Goal: Transaction & Acquisition: Register for event/course

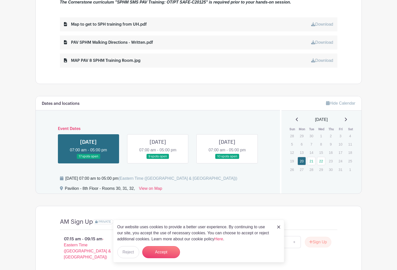
scroll to position [277, 0]
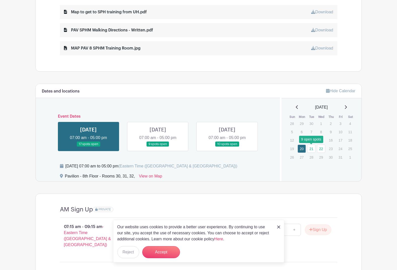
click at [311, 149] on link "21" at bounding box center [311, 149] width 8 height 8
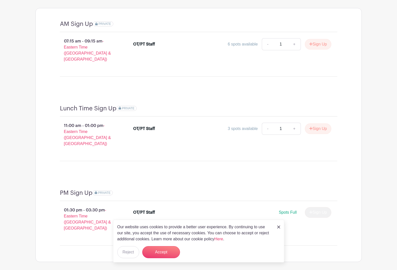
scroll to position [468, 0]
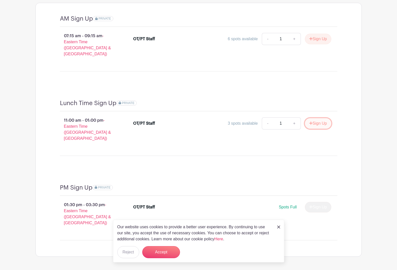
click at [317, 119] on button "Sign Up" at bounding box center [318, 123] width 26 height 11
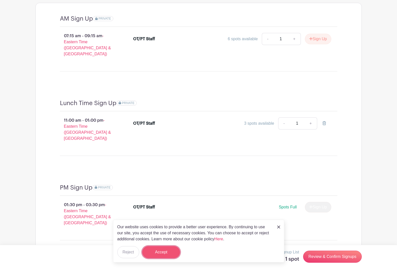
click at [162, 255] on button "Accept" at bounding box center [161, 253] width 38 height 12
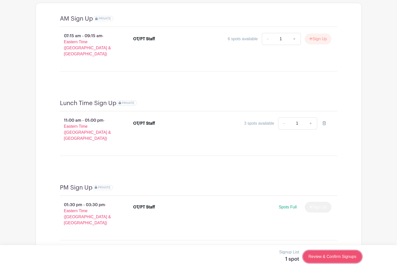
click at [318, 256] on link "Review & Confirm Signups" at bounding box center [332, 257] width 58 height 12
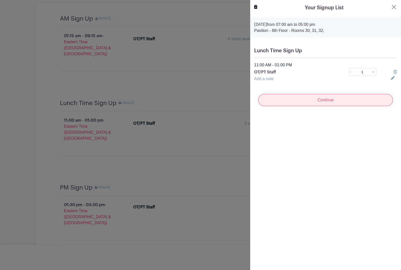
click at [328, 99] on input "Continue" at bounding box center [325, 100] width 135 height 12
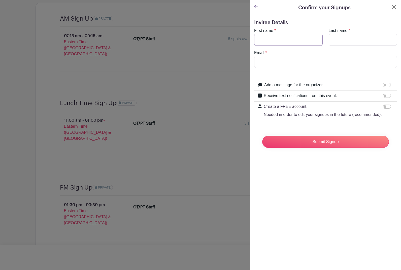
click at [297, 42] on input "First name" at bounding box center [288, 40] width 68 height 12
type input "[PERSON_NAME]"
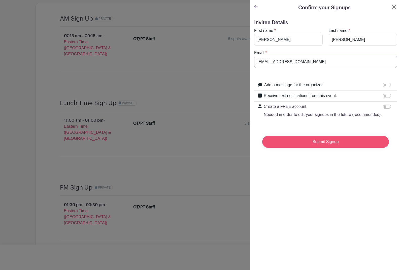
type input "[EMAIL_ADDRESS][DOMAIN_NAME]"
click at [310, 148] on input "Submit Signup" at bounding box center [325, 142] width 127 height 12
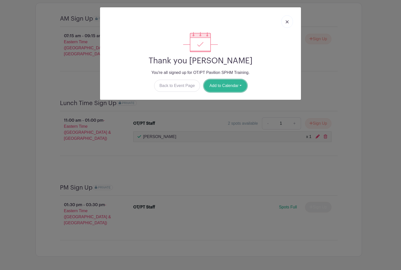
click at [222, 86] on button "Add to Calendar" at bounding box center [225, 86] width 43 height 12
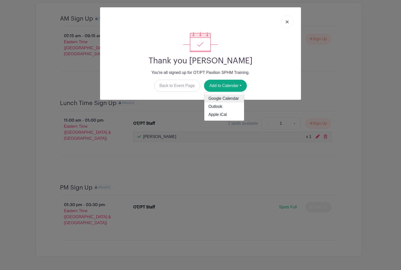
click at [223, 99] on link "Google Calendar" at bounding box center [224, 99] width 40 height 8
click at [287, 20] on img at bounding box center [287, 21] width 3 height 3
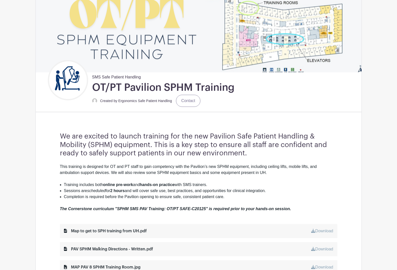
scroll to position [126, 0]
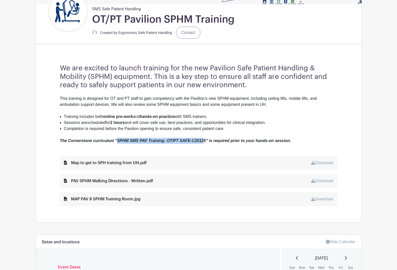
drag, startPoint x: 118, startPoint y: 140, endPoint x: 204, endPoint y: 139, distance: 86.4
click at [204, 139] on em "The Cornerstone curriculum "SPHM SMS PAV Training: OT/PT SAFE-C20125" is requir…" at bounding box center [175, 141] width 231 height 4
drag, startPoint x: 204, startPoint y: 139, endPoint x: 201, endPoint y: 146, distance: 7.8
click at [199, 148] on div "We are excited to launch training for the new Pavilion Safe Patient Handling & …" at bounding box center [199, 135] width 302 height 175
drag, startPoint x: 206, startPoint y: 140, endPoint x: 118, endPoint y: 144, distance: 87.4
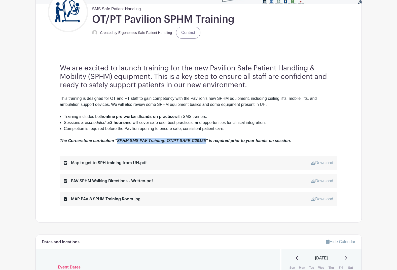
click at [118, 144] on div "The Cornerstone curriculum "SPHM SMS PAV Training: OT/PT SAFE-C20125" is requir…" at bounding box center [199, 141] width 278 height 6
copy em "SPHM SMS PAV Training: OT/PT SAFE-C20125"
